Goal: Navigation & Orientation: Go to known website

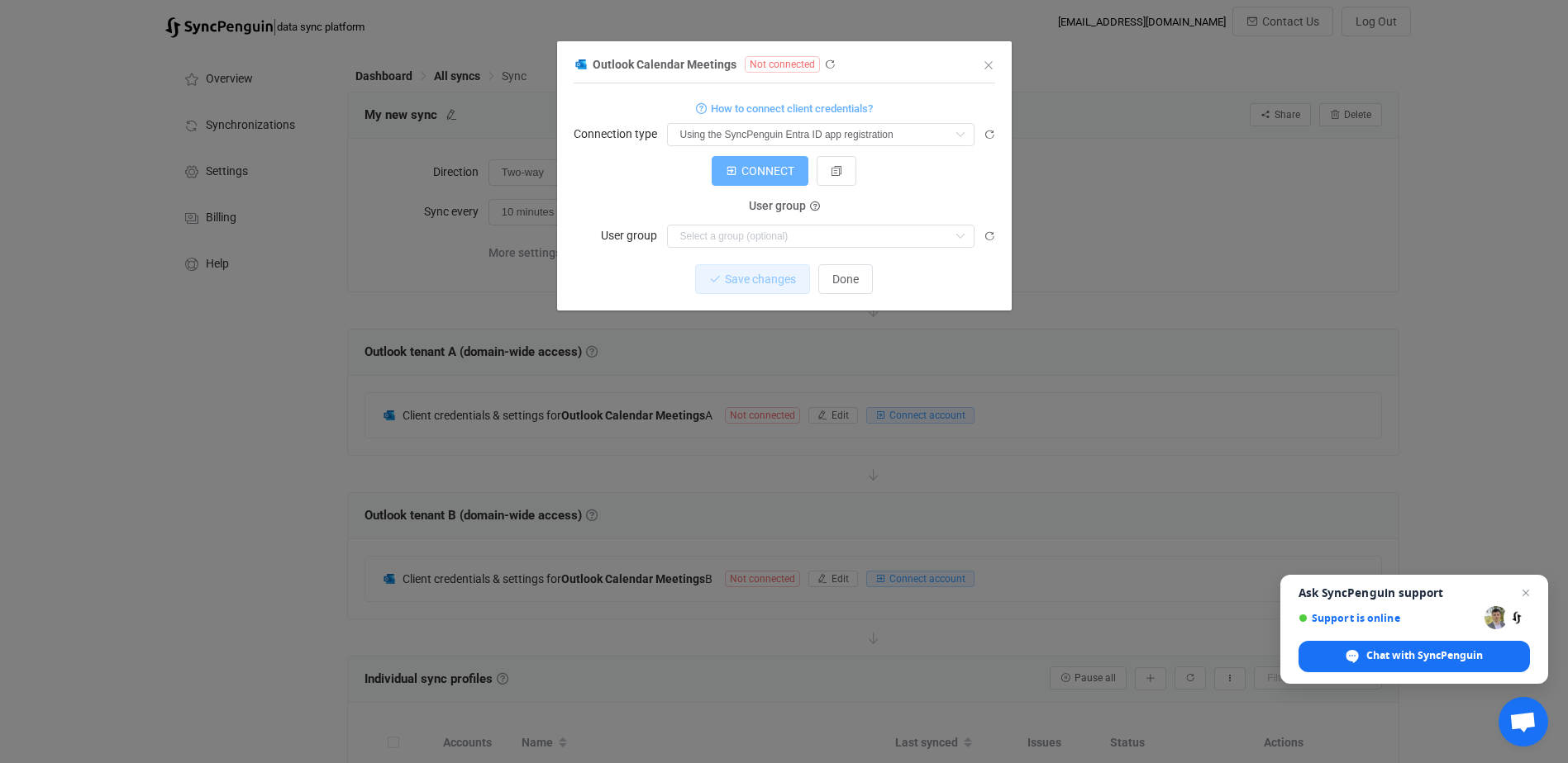
click at [770, 167] on span "CONNECT" at bounding box center [768, 171] width 53 height 13
click at [987, 62] on icon "Close" at bounding box center [988, 65] width 13 height 13
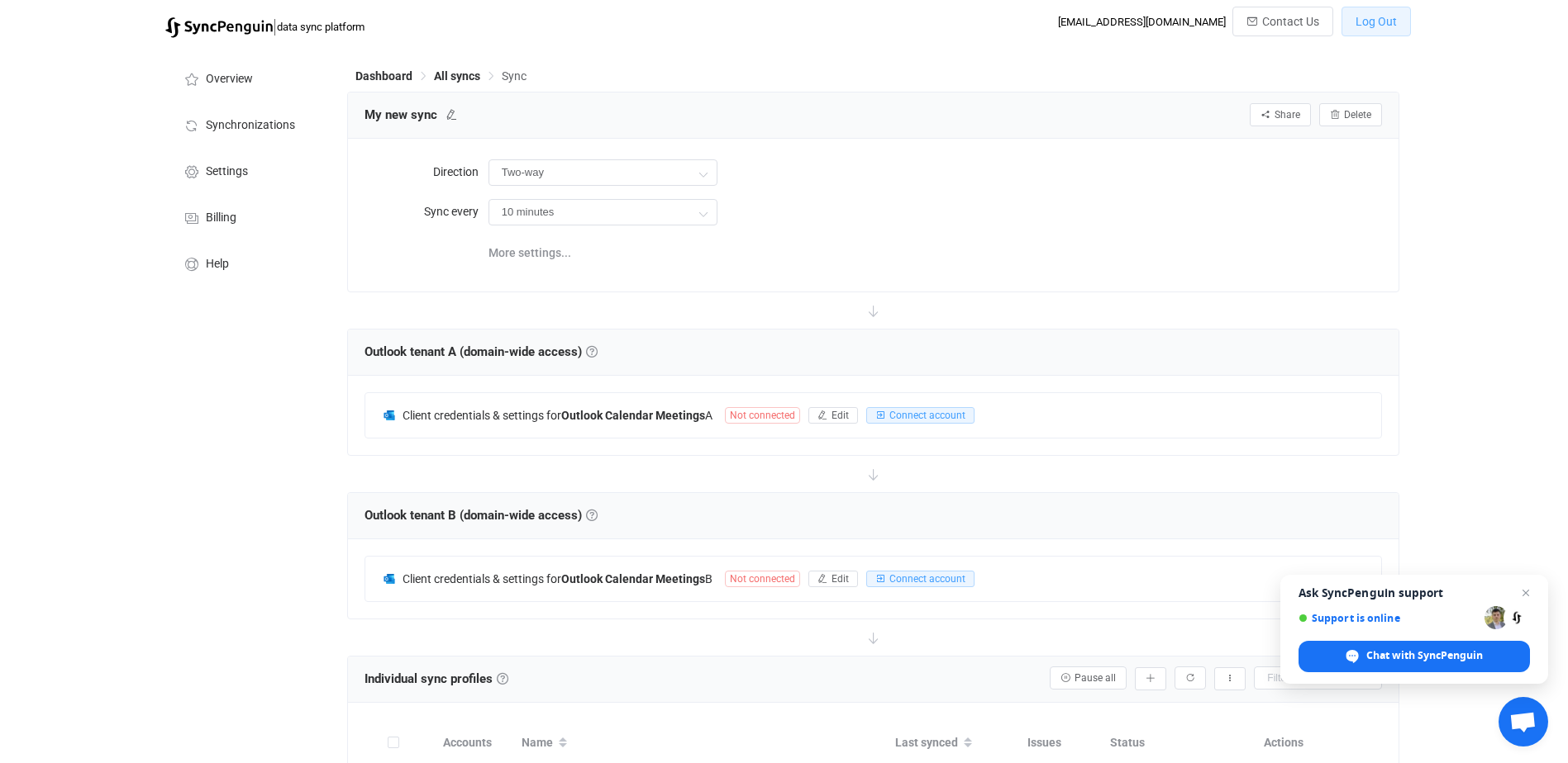
click at [1367, 28] on span "Log Out" at bounding box center [1376, 21] width 41 height 13
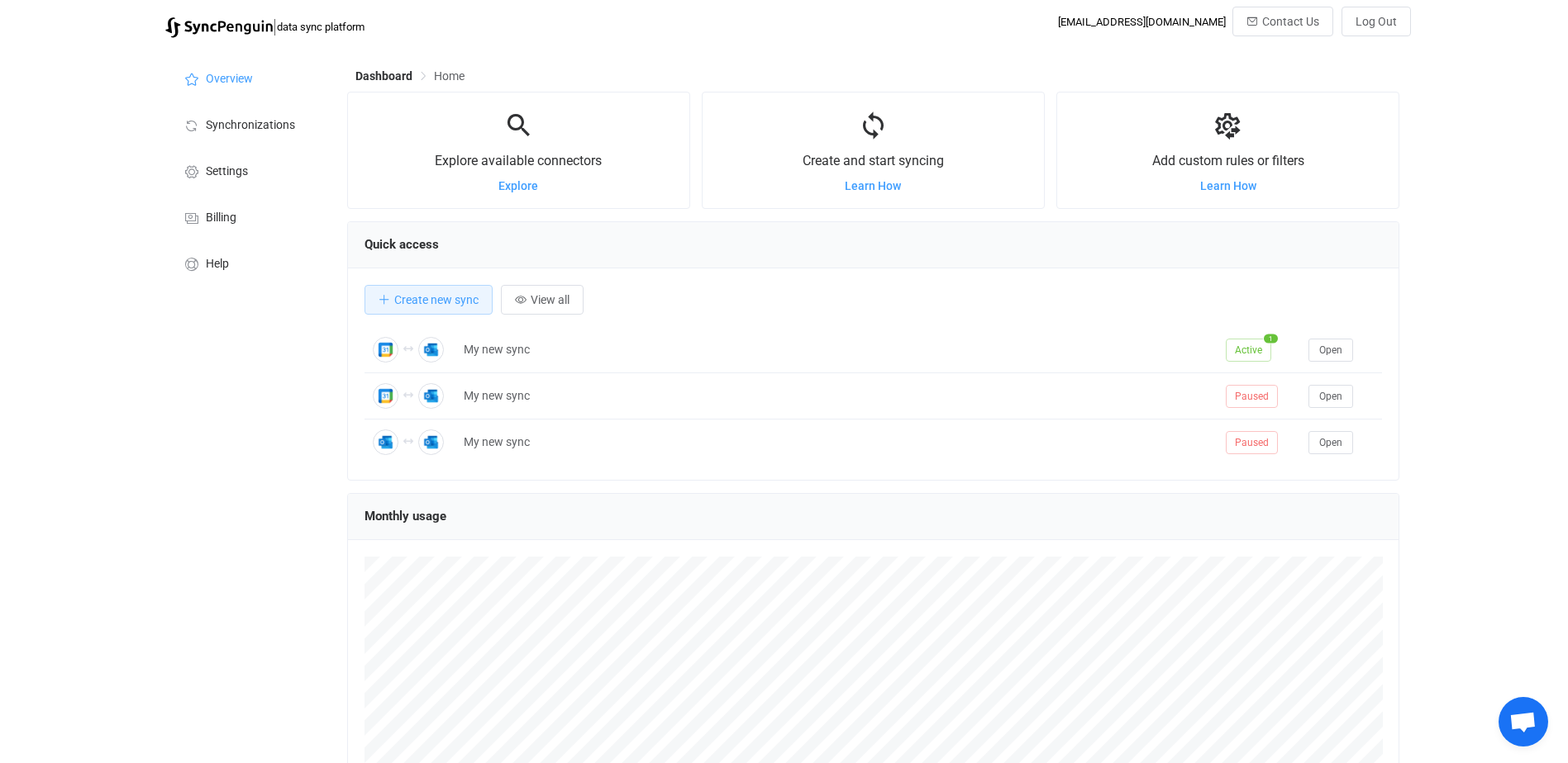
scroll to position [321, 1052]
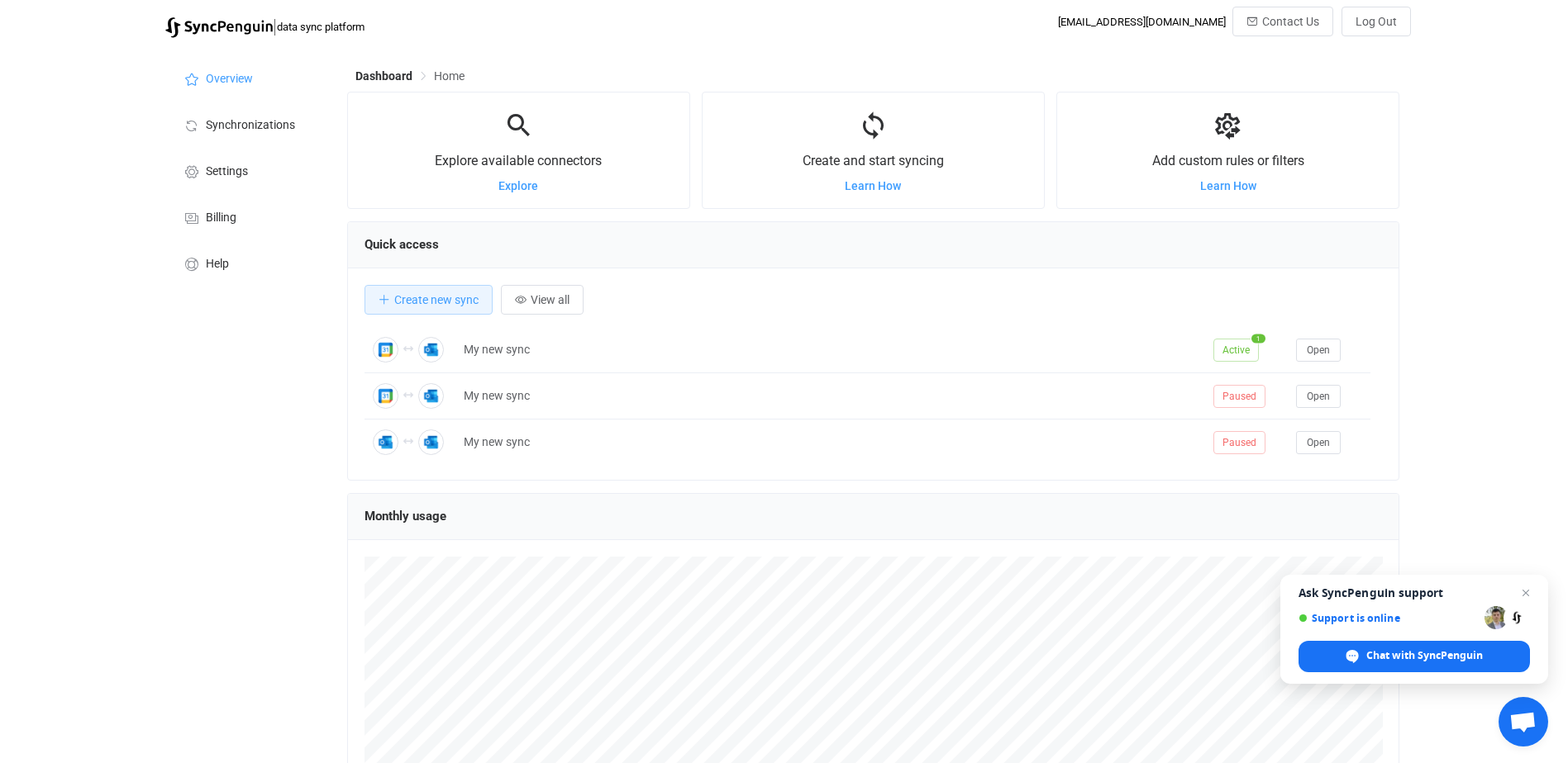
click at [126, 442] on div "| data sync platform [EMAIL_ADDRESS][DOMAIN_NAME] Contact Us Log Out Overview S…" at bounding box center [784, 482] width 1568 height 951
